Goal: Information Seeking & Learning: Learn about a topic

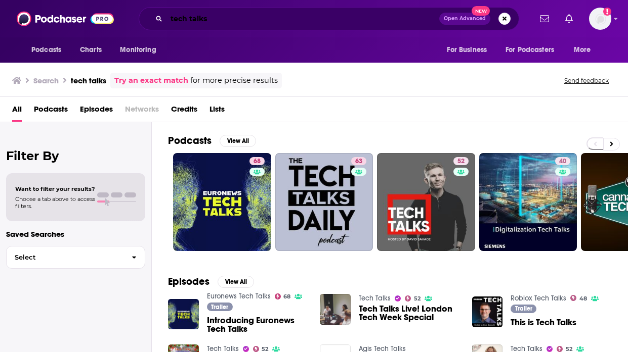
click at [218, 16] on input "tech talks" at bounding box center [302, 19] width 273 height 16
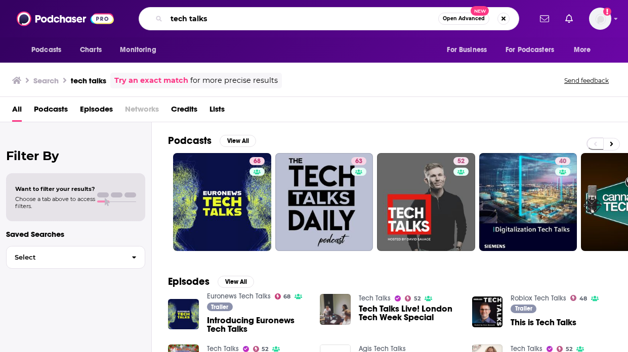
click at [218, 16] on input "tech talks" at bounding box center [302, 19] width 272 height 16
type input "fintech futures"
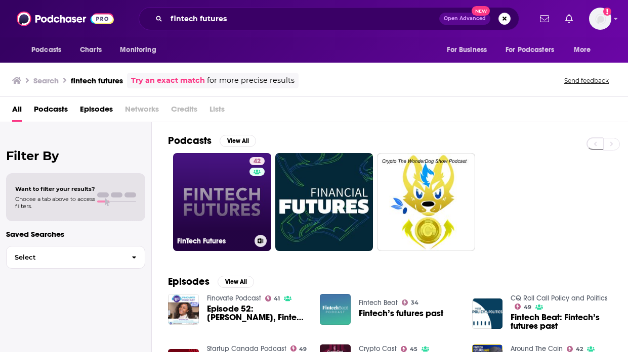
click at [201, 207] on link "42 FinTech Futures" at bounding box center [222, 202] width 98 height 98
